Goal: Task Accomplishment & Management: Manage account settings

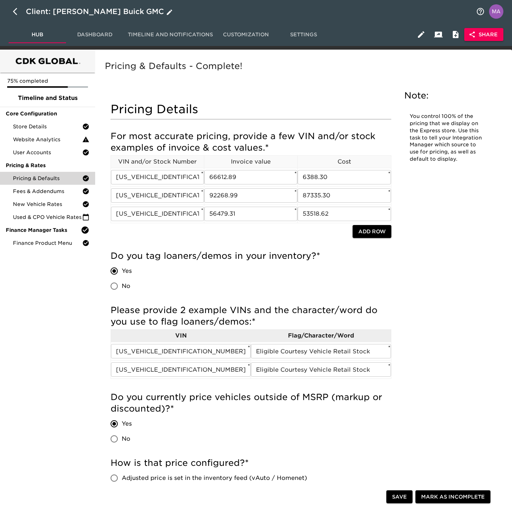
scroll to position [54, 0]
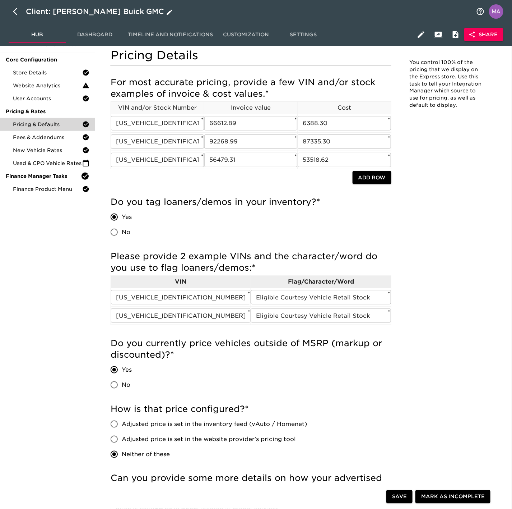
click at [19, 10] on icon "button" at bounding box center [17, 11] width 9 height 9
select select "10"
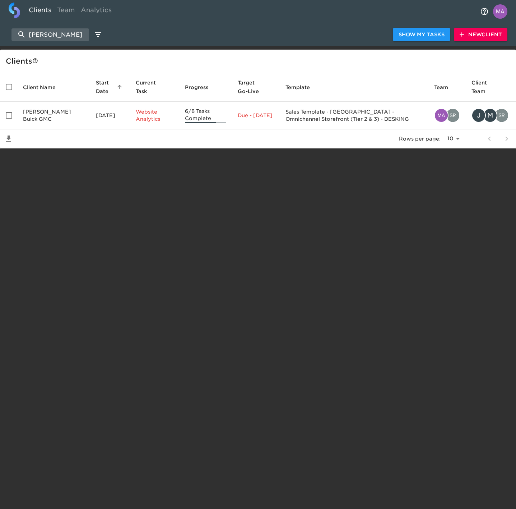
click at [55, 41] on div "[PERSON_NAME] Show My Tasks New Client" at bounding box center [258, 34] width 516 height 23
click at [53, 38] on input "[PERSON_NAME]" at bounding box center [50, 34] width 78 height 13
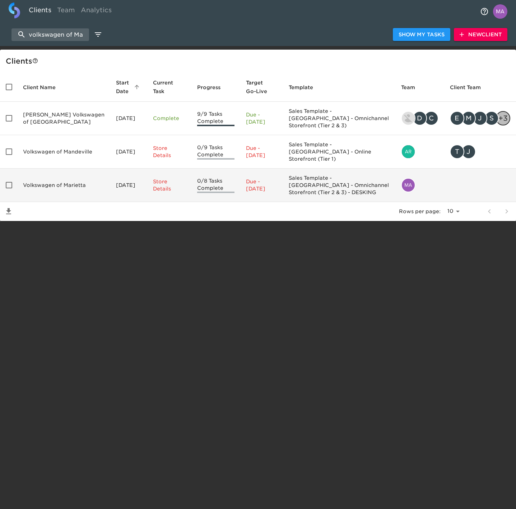
type input "volkswagen of Ma"
click at [65, 169] on td "Volkswagen of Marietta" at bounding box center [63, 185] width 93 height 33
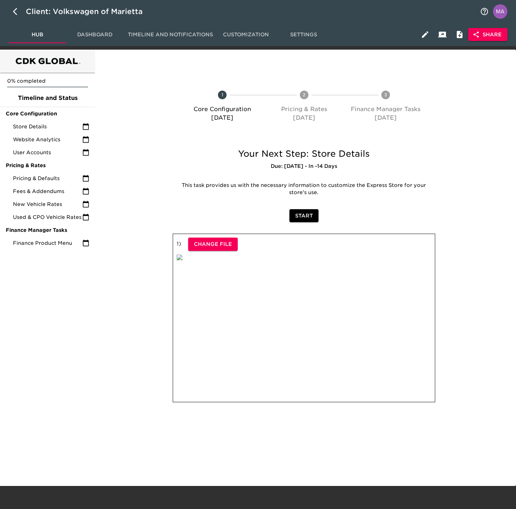
click at [496, 36] on span "Share" at bounding box center [488, 34] width 28 height 9
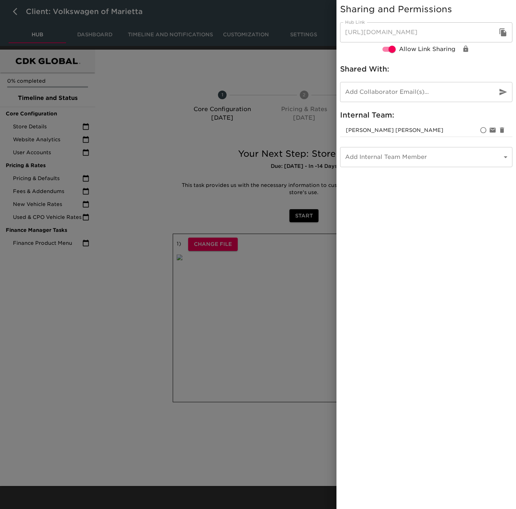
click at [442, 91] on input "email" at bounding box center [416, 92] width 152 height 20
type input "[PERSON_NAME][EMAIL_ADDRESS][DOMAIN_NAME]"
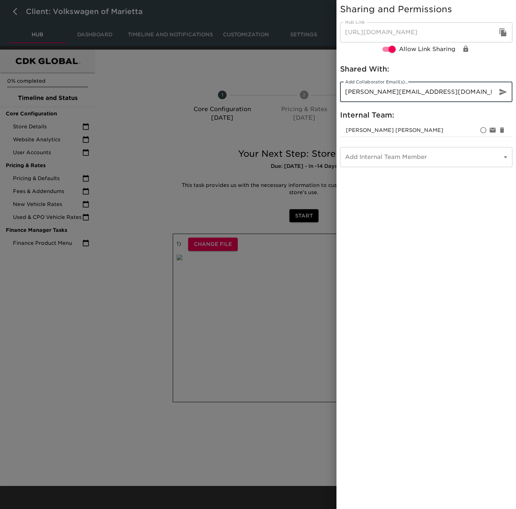
click at [449, 204] on div "Sharing and Permissions Hub Link [URL][DOMAIN_NAME] Hub Link Allow Link Sharing…" at bounding box center [427, 254] width 180 height 509
click at [254, 62] on div at bounding box center [258, 254] width 516 height 509
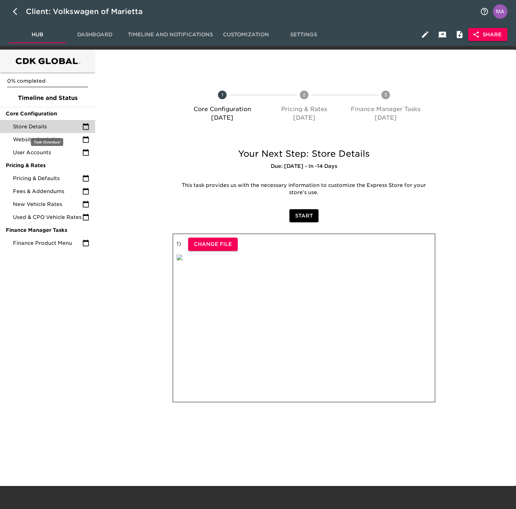
click at [43, 130] on div "Store Details" at bounding box center [47, 126] width 95 height 13
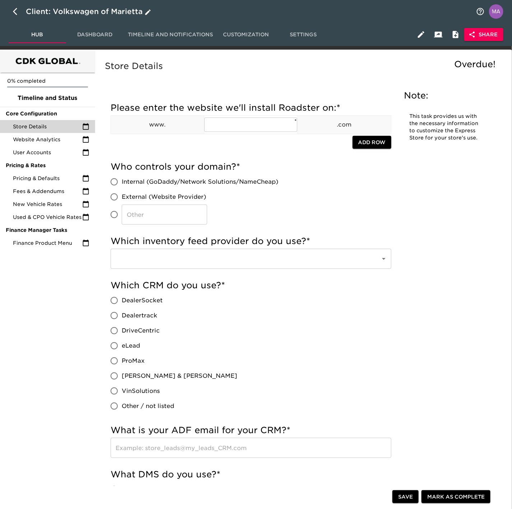
click at [13, 13] on icon "button" at bounding box center [17, 11] width 9 height 9
select select "10"
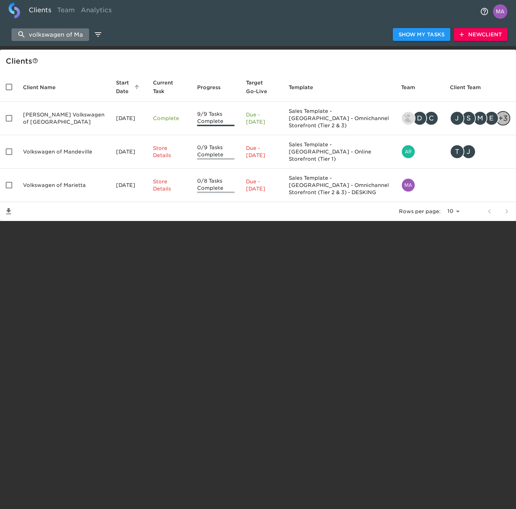
click at [66, 37] on input "volkswagen of Ma" at bounding box center [50, 34] width 78 height 13
click at [66, 36] on input "volkswagen of Ma" at bounding box center [50, 34] width 78 height 13
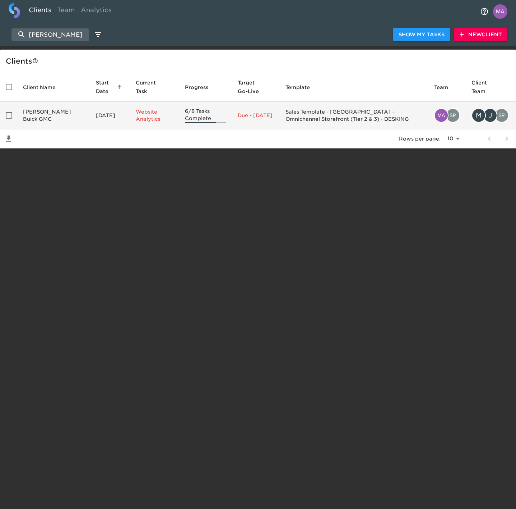
type input "[PERSON_NAME]"
click at [47, 114] on td "[PERSON_NAME] Buick GMC" at bounding box center [53, 116] width 73 height 28
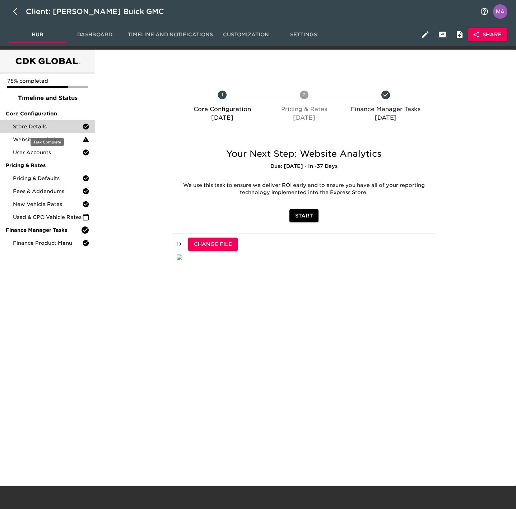
click at [45, 121] on div "Store Details" at bounding box center [47, 126] width 95 height 13
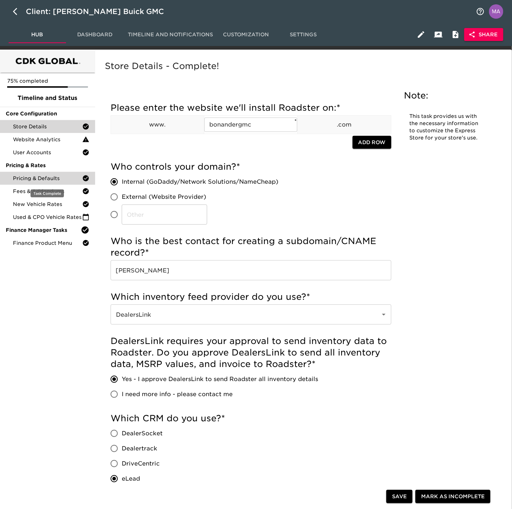
click at [50, 174] on div "Pricing & Defaults" at bounding box center [47, 178] width 95 height 13
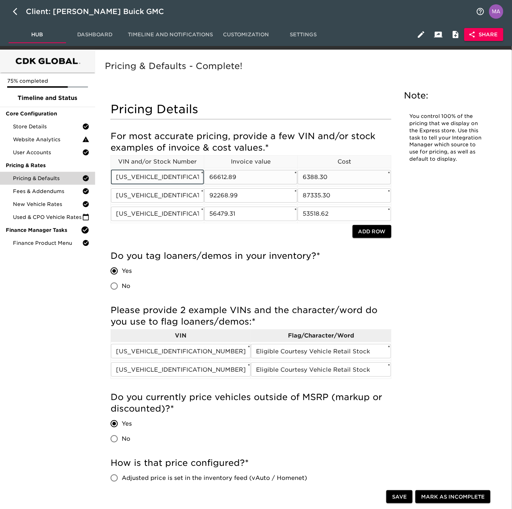
click at [177, 176] on input "[US_VEHICLE_IDENTIFICATION_NUMBER]" at bounding box center [157, 177] width 93 height 14
click at [169, 204] on td "[US_VEHICLE_IDENTIFICATION_NUMBER] ​ *" at bounding box center [157, 195] width 93 height 18
click at [168, 193] on input "[US_VEHICLE_IDENTIFICATION_NUMBER]" at bounding box center [157, 195] width 93 height 14
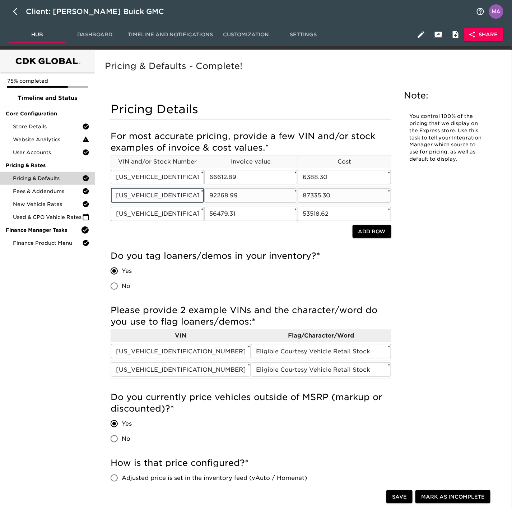
click at [168, 193] on input "[US_VEHICLE_IDENTIFICATION_NUMBER]" at bounding box center [157, 195] width 93 height 14
click at [160, 211] on input "[US_VEHICLE_IDENTIFICATION_NUMBER]" at bounding box center [157, 214] width 93 height 14
click at [312, 177] on input "6388.30" at bounding box center [344, 177] width 93 height 14
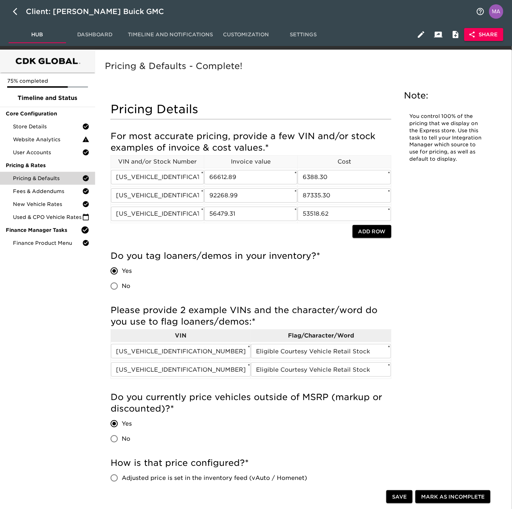
click at [342, 194] on input "87335.30" at bounding box center [344, 195] width 93 height 14
click at [346, 195] on input "87335.30" at bounding box center [344, 195] width 93 height 14
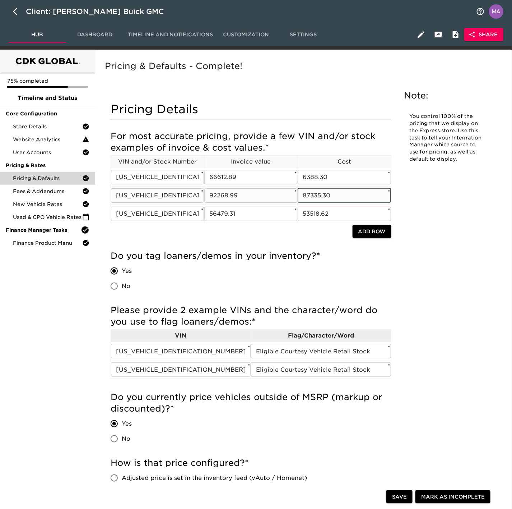
click at [346, 195] on input "87335.30" at bounding box center [344, 195] width 93 height 14
click at [350, 213] on input "53518.62" at bounding box center [344, 214] width 93 height 14
click at [306, 77] on div "Pricing & Defaults - Complete!" at bounding box center [301, 71] width 397 height 25
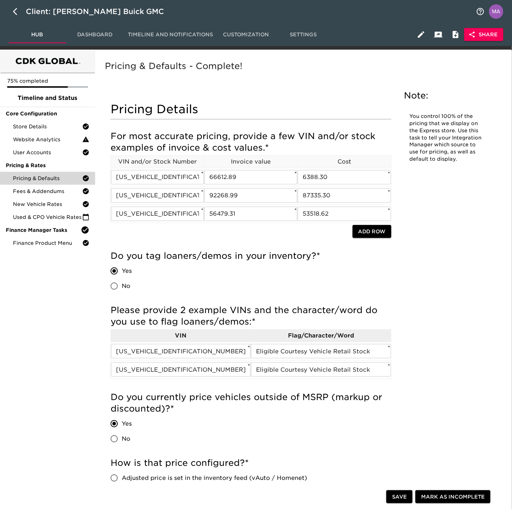
click at [47, 128] on span "Store Details" at bounding box center [47, 126] width 69 height 7
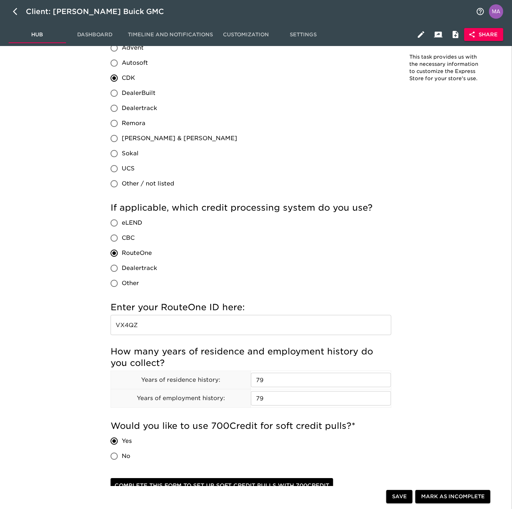
scroll to position [593, 0]
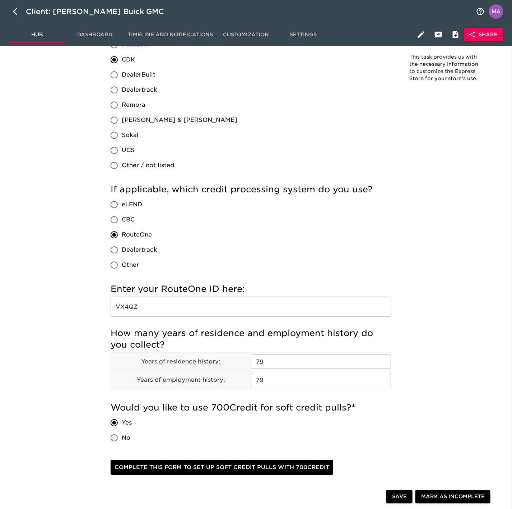
click at [175, 311] on input "VX4QZ" at bounding box center [251, 306] width 281 height 20
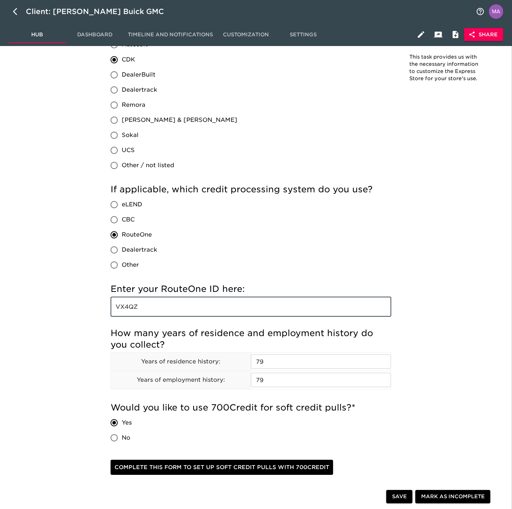
click at [175, 311] on input "VX4QZ" at bounding box center [251, 306] width 281 height 20
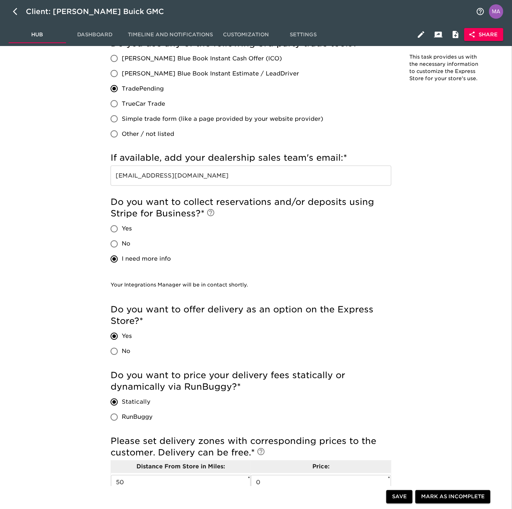
scroll to position [1240, 0]
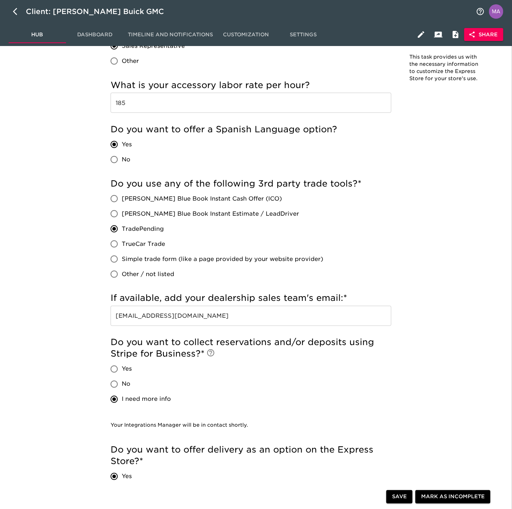
click at [210, 319] on input "[EMAIL_ADDRESS][DOMAIN_NAME]" at bounding box center [251, 316] width 281 height 20
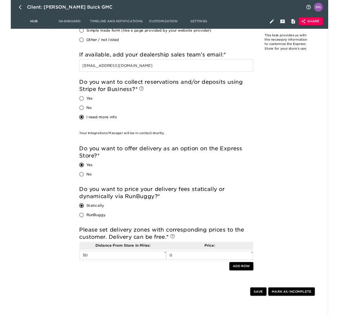
scroll to position [1455, 0]
